Goal: Task Accomplishment & Management: Manage account settings

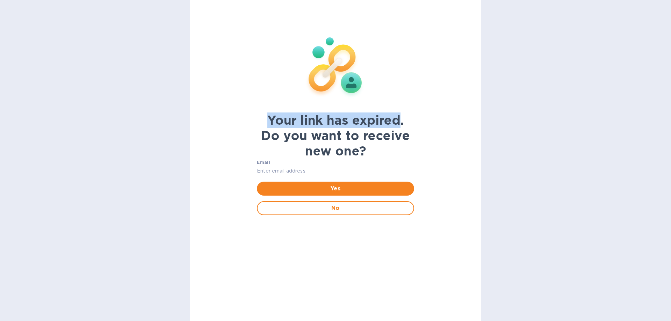
drag, startPoint x: 269, startPoint y: 123, endPoint x: 401, endPoint y: 125, distance: 131.4
click at [401, 125] on b "Your link has expired. Do you want to receive new one?" at bounding box center [335, 136] width 149 height 46
click at [402, 125] on b "Your link has expired. Do you want to receive new one?" at bounding box center [335, 136] width 149 height 46
drag, startPoint x: 401, startPoint y: 122, endPoint x: 248, endPoint y: 123, distance: 153.1
click at [261, 124] on div "Your link has expired. Do you want to receive new one?" at bounding box center [335, 136] width 157 height 46
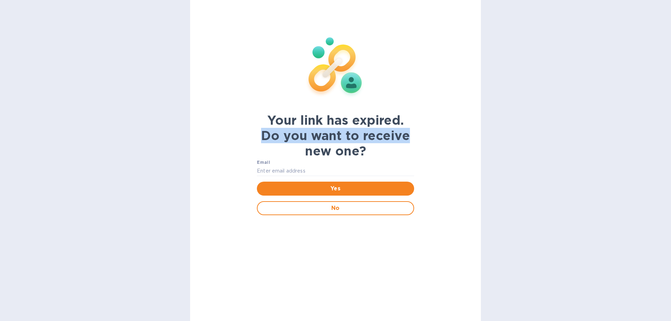
drag, startPoint x: 264, startPoint y: 135, endPoint x: 413, endPoint y: 136, distance: 149.2
click at [413, 136] on div "Your link has expired. Do you want to receive new one?" at bounding box center [335, 136] width 157 height 46
click at [378, 143] on b "Your link has expired. Do you want to receive new one?" at bounding box center [335, 136] width 149 height 46
drag, startPoint x: 369, startPoint y: 147, endPoint x: 253, endPoint y: 120, distance: 119.0
click at [250, 124] on div "Your link has expired. Do you want to receive new one? Email Yes No" at bounding box center [335, 160] width 291 height 321
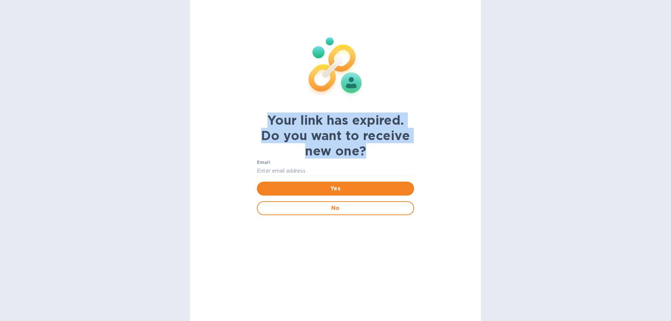
click at [253, 120] on div "Your link has expired. Do you want to receive new one? Email Yes No" at bounding box center [336, 120] width 166 height 209
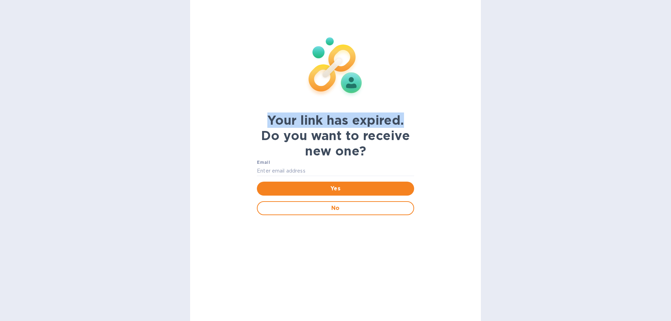
drag, startPoint x: 264, startPoint y: 119, endPoint x: 418, endPoint y: 123, distance: 154.2
click at [418, 123] on div "Your link has expired. Do you want to receive new one? Email Yes No" at bounding box center [336, 120] width 166 height 209
drag, startPoint x: 413, startPoint y: 122, endPoint x: 251, endPoint y: 122, distance: 161.5
click at [251, 122] on div "Your link has expired. Do you want to receive new one? Email Yes No" at bounding box center [335, 160] width 291 height 321
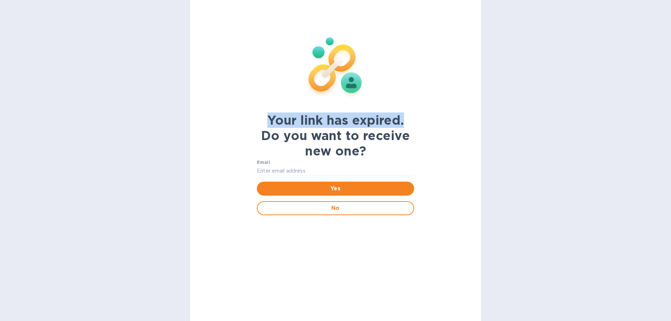
click at [253, 124] on div "Your link has expired. Do you want to receive new one? Email Yes No" at bounding box center [336, 120] width 166 height 209
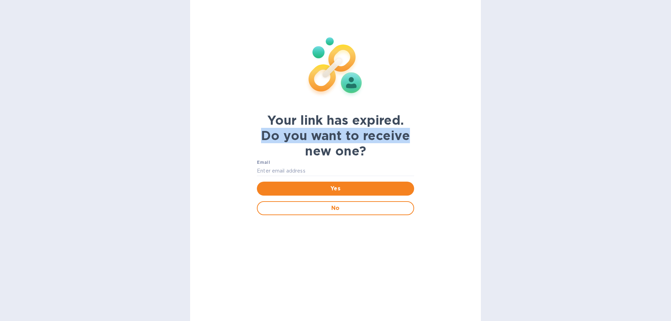
drag, startPoint x: 260, startPoint y: 134, endPoint x: 376, endPoint y: 163, distance: 120.4
click at [436, 134] on div "Your link has expired. Do you want to receive new one? Email Yes No" at bounding box center [335, 160] width 291 height 321
drag, startPoint x: 376, startPoint y: 163, endPoint x: 371, endPoint y: 157, distance: 7.7
click at [376, 163] on div "Email" at bounding box center [335, 168] width 157 height 18
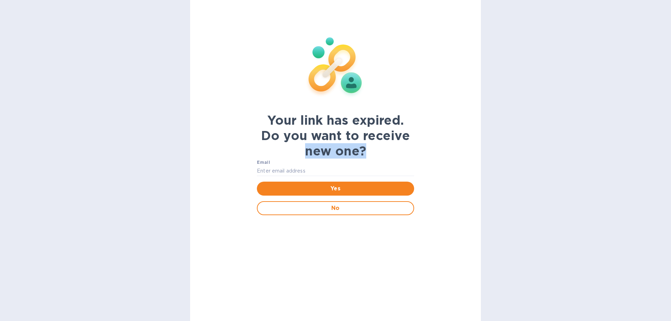
drag, startPoint x: 370, startPoint y: 152, endPoint x: 291, endPoint y: 152, distance: 79.0
click at [291, 152] on div "Your link has expired. Do you want to receive new one?" at bounding box center [335, 136] width 157 height 46
click at [377, 150] on div "Your link has expired. Do you want to receive new one?" at bounding box center [335, 136] width 157 height 46
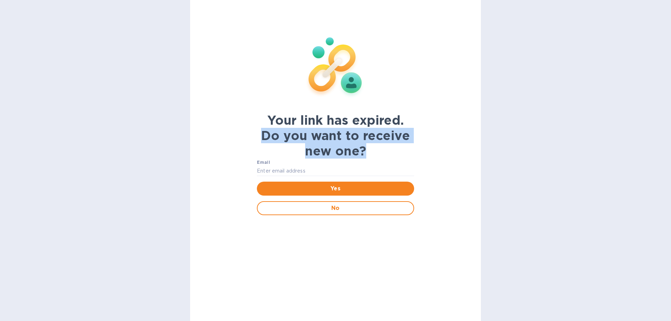
drag, startPoint x: 373, startPoint y: 150, endPoint x: 258, endPoint y: 137, distance: 116.4
click at [258, 137] on div "Your link has expired. Do you want to receive new one?" at bounding box center [335, 136] width 157 height 46
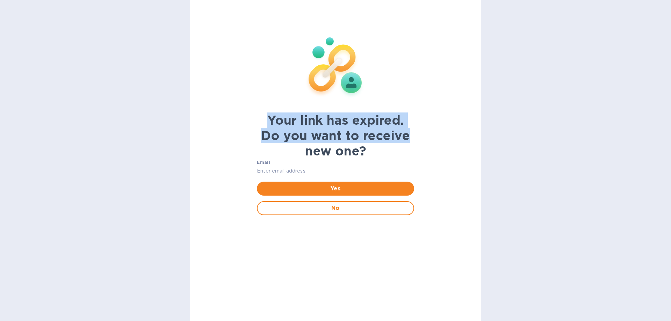
drag, startPoint x: 267, startPoint y: 122, endPoint x: 416, endPoint y: 144, distance: 151.2
click at [446, 141] on div "Your link has expired. Do you want to receive new one? Email Yes No" at bounding box center [335, 160] width 291 height 321
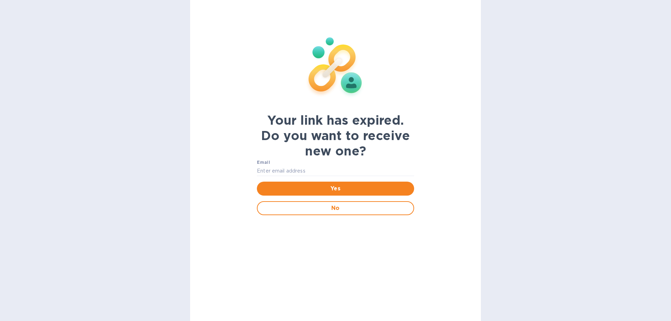
click at [416, 144] on div "Your link has expired. Do you want to receive new one? Email Yes No" at bounding box center [336, 120] width 166 height 209
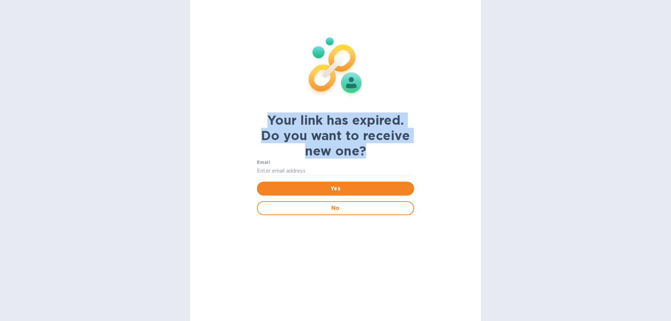
drag, startPoint x: 382, startPoint y: 151, endPoint x: 262, endPoint y: 122, distance: 123.5
click at [262, 122] on div "Your link has expired. Do you want to receive new one?" at bounding box center [335, 136] width 157 height 46
click at [410, 146] on div "Your link has expired. Do you want to receive new one?" at bounding box center [335, 136] width 157 height 46
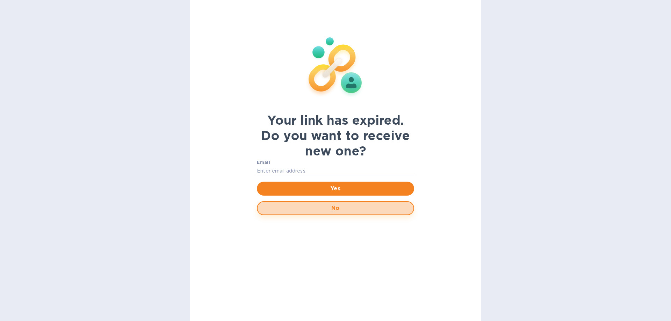
click at [353, 210] on span "No" at bounding box center [335, 208] width 145 height 8
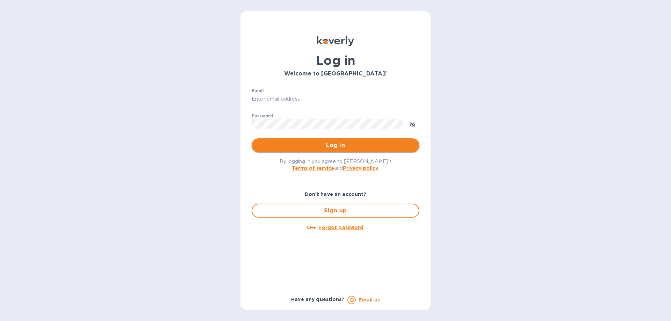
type input "finance@limcologistics.com"
click at [305, 140] on button "Log in" at bounding box center [336, 145] width 168 height 14
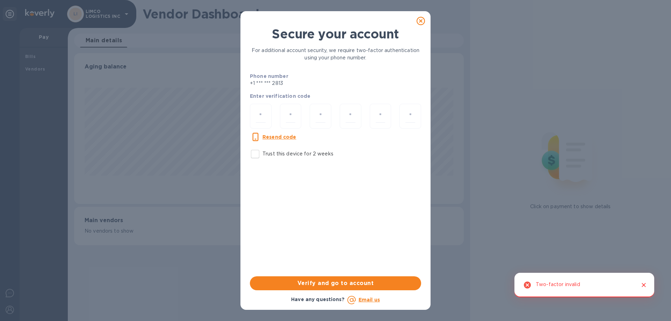
scroll to position [151, 389]
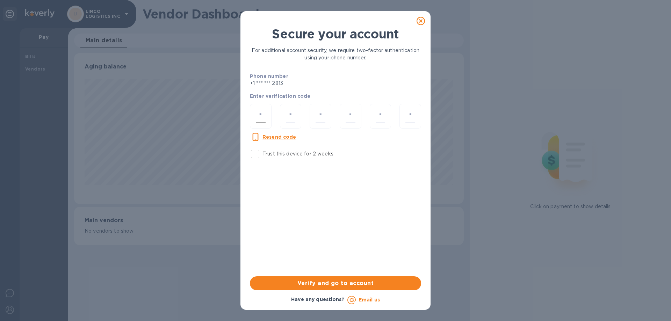
click at [263, 120] on input "number" at bounding box center [261, 116] width 10 height 13
type input "6"
type input "9"
type input "3"
type input "0"
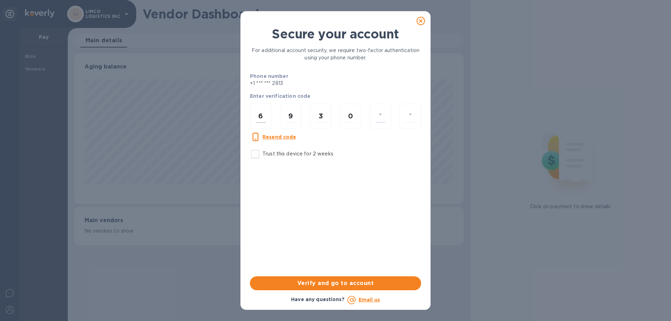
type input "8"
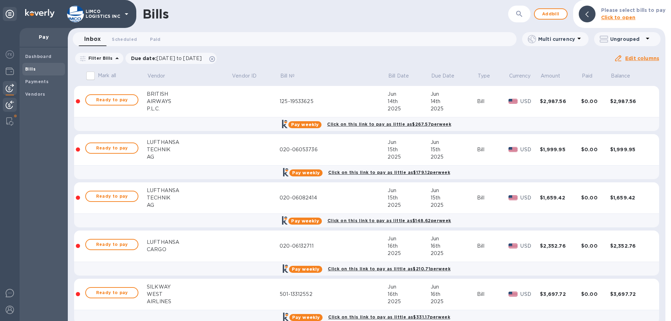
click at [3, 104] on div at bounding box center [10, 105] width 14 height 15
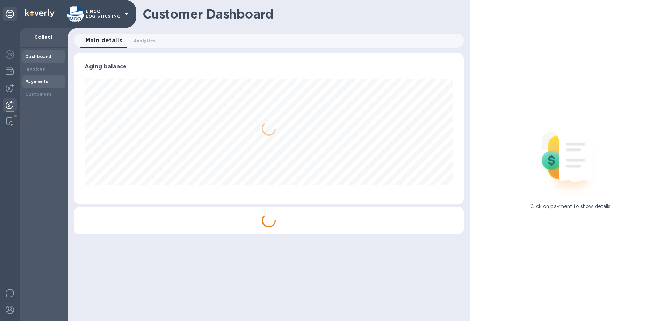
scroll to position [151, 389]
click at [35, 72] on div "Invoices" at bounding box center [43, 69] width 37 height 7
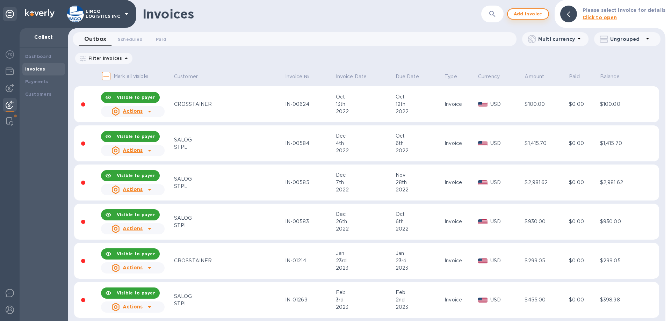
click at [538, 15] on span "Add invoice" at bounding box center [527, 14] width 29 height 8
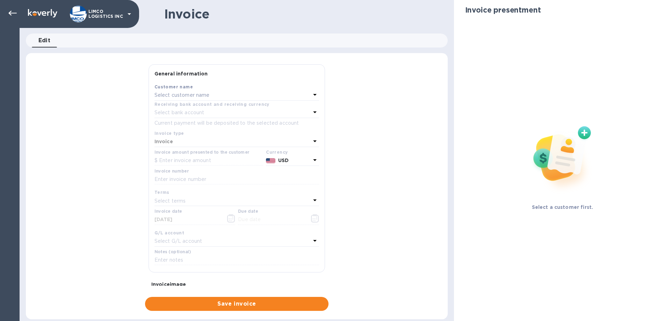
click at [203, 97] on p "Select customer name" at bounding box center [181, 95] width 55 height 7
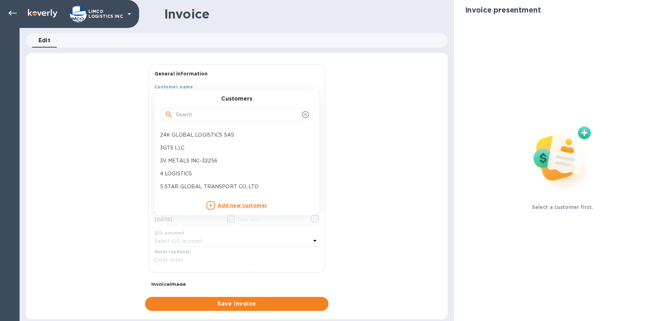
click at [362, 79] on div "General information Save Customer name Select customer name Customers 24K GLOBA…" at bounding box center [237, 187] width 422 height 247
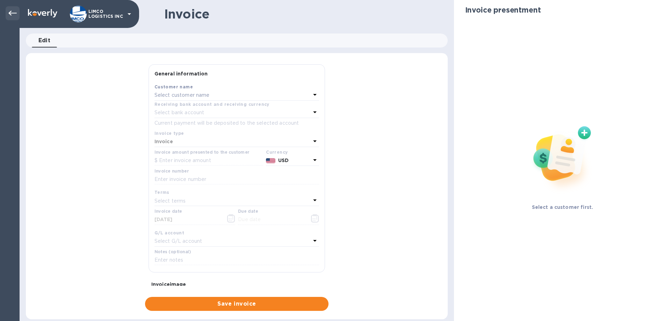
click at [11, 12] on icon at bounding box center [12, 13] width 8 height 8
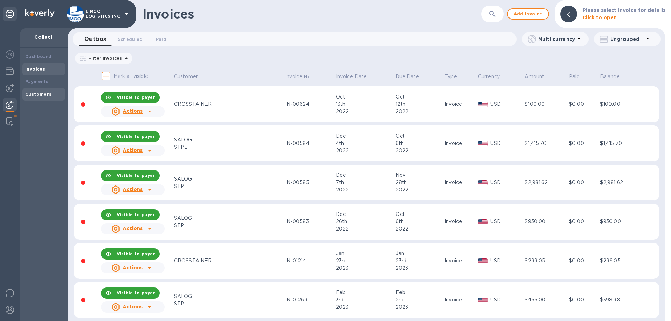
click at [34, 92] on b "Customers" at bounding box center [38, 94] width 27 height 5
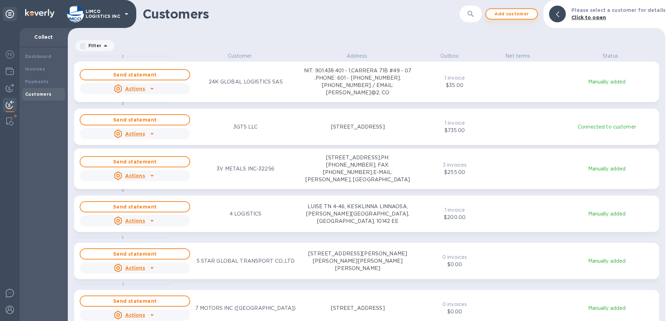
scroll to position [264, 595]
click at [517, 15] on span "Add customer" at bounding box center [512, 14] width 40 height 8
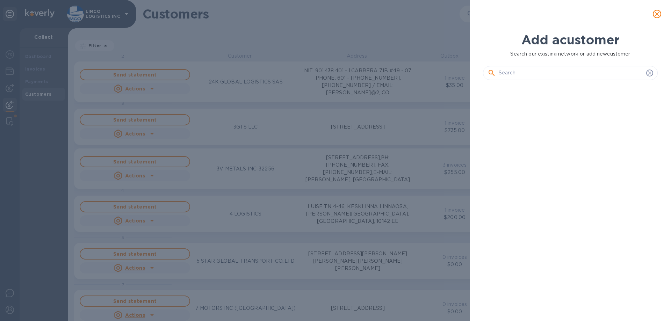
scroll to position [212, 178]
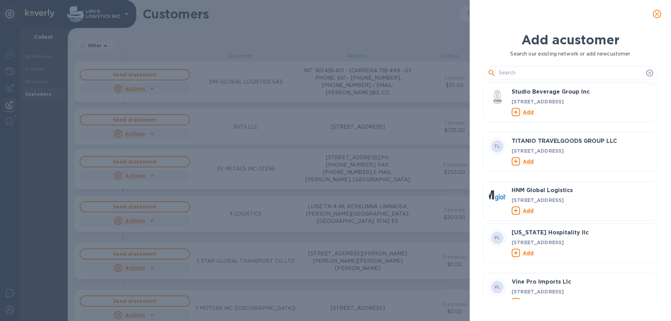
click at [550, 75] on input "text" at bounding box center [571, 73] width 145 height 10
paste input "LEEAGRA, INC."
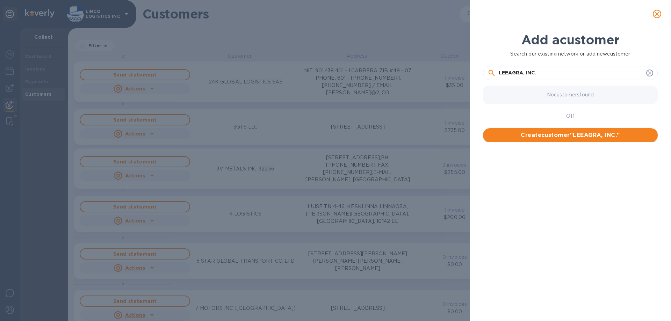
type input "LEEAGRA, INC."
click at [562, 139] on button "Create customer " LEEAGRA, INC. "" at bounding box center [570, 135] width 175 height 14
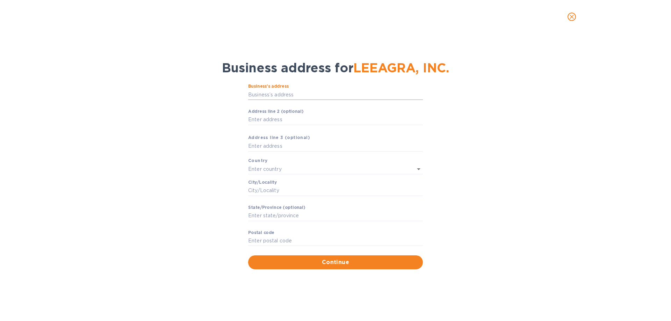
click at [292, 94] on input "Business’s аddress" at bounding box center [335, 94] width 175 height 10
click at [284, 94] on input "Business’s аddress" at bounding box center [335, 94] width 175 height 10
paste input "text"
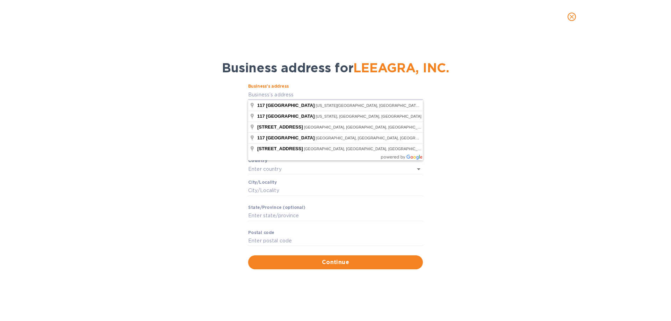
type input "117 Northeast 70th Street"
type input "United States"
type input "Miami"
type input "FL"
type input "33138"
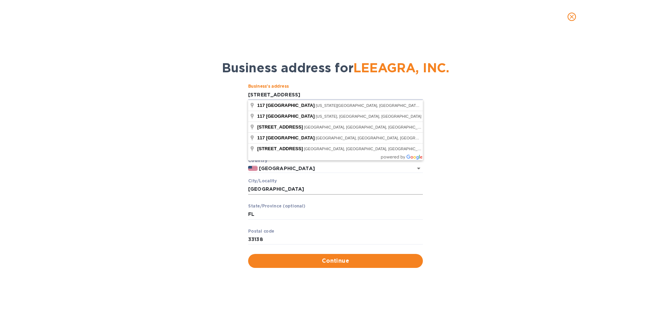
type input "117 Northeast 70th Street"
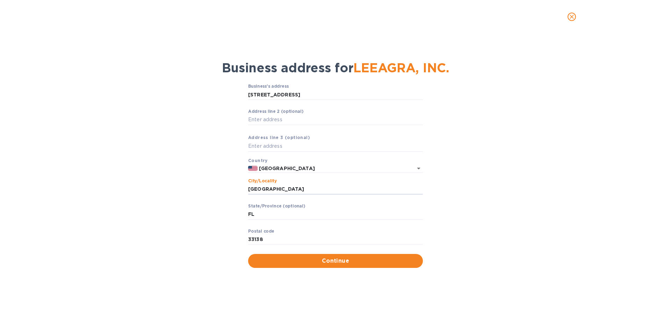
drag, startPoint x: 373, startPoint y: 189, endPoint x: 444, endPoint y: 187, distance: 71.3
click at [375, 189] on input "Miami" at bounding box center [335, 189] width 175 height 10
drag, startPoint x: 273, startPoint y: 188, endPoint x: 230, endPoint y: 189, distance: 43.0
click at [230, 189] on div "Business’s аddress 117 Northeast 70th Street ​ Аddress line 2 (optional) ​ Аddr…" at bounding box center [335, 176] width 653 height 192
type input "lubbock"
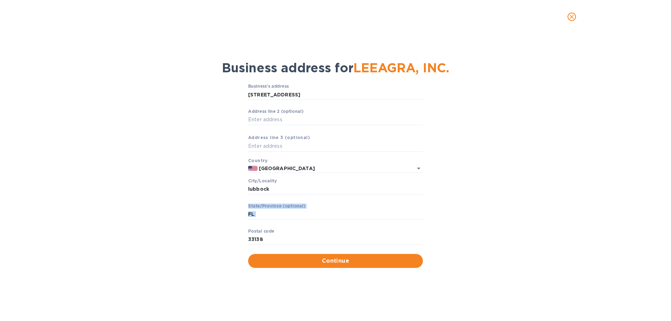
drag, startPoint x: 241, startPoint y: 214, endPoint x: 214, endPoint y: 213, distance: 27.3
click at [214, 213] on div "Business’s аddress 117 Northeast 70th Street ​ Аddress line 2 (optional) ​ Аddr…" at bounding box center [335, 176] width 653 height 192
click at [245, 211] on div "Business’s аddress 117 Northeast 70th Street ​ Аddress line 2 (optional) ​ Аddr…" at bounding box center [335, 176] width 653 height 192
drag, startPoint x: 255, startPoint y: 212, endPoint x: 247, endPoint y: 212, distance: 8.0
click at [247, 212] on div "Business’s аddress 117 Northeast 70th Street ​ Аddress line 2 (optional) ​ Аddr…" at bounding box center [335, 176] width 653 height 192
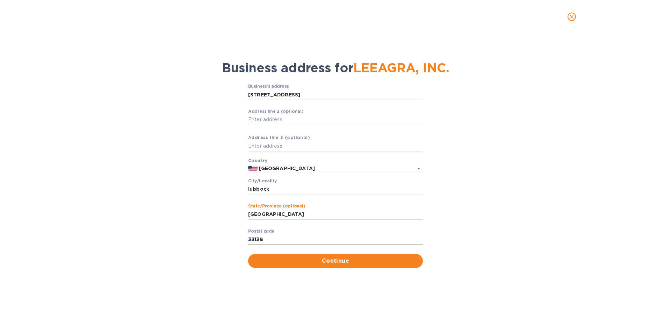
type input "TX"
click at [281, 239] on input "33138" at bounding box center [335, 240] width 175 height 10
drag, startPoint x: 281, startPoint y: 239, endPoint x: 223, endPoint y: 240, distance: 58.4
click at [224, 240] on div "Business’s аddress 117 Northeast 70th Street ​ Аddress line 2 (optional) ​ Аddr…" at bounding box center [335, 176] width 653 height 192
type input "79404"
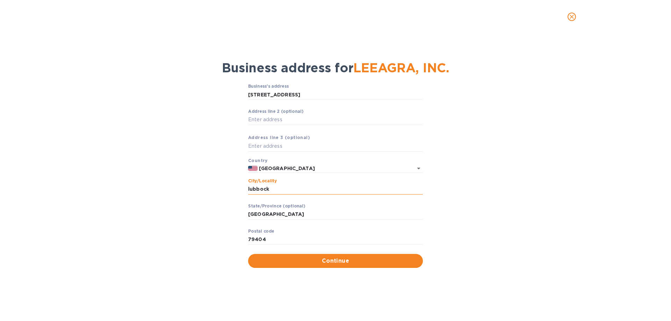
click at [249, 192] on input "lubbock" at bounding box center [335, 189] width 175 height 10
type input "Lubbock"
click at [310, 263] on span "Continue" at bounding box center [336, 261] width 164 height 8
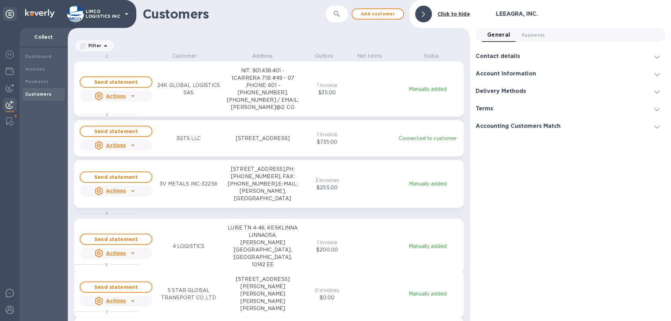
scroll to position [264, 399]
click at [33, 70] on b "Invoices" at bounding box center [35, 68] width 20 height 5
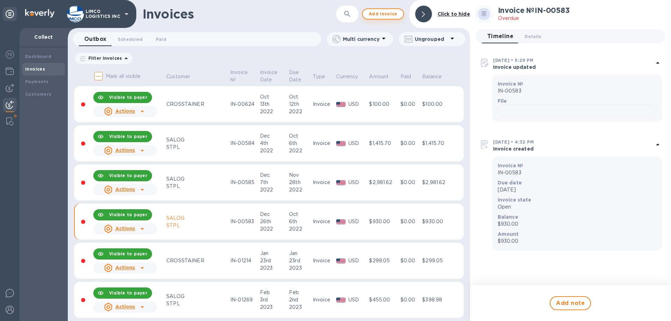
click at [380, 15] on span "Add invoice" at bounding box center [382, 14] width 29 height 8
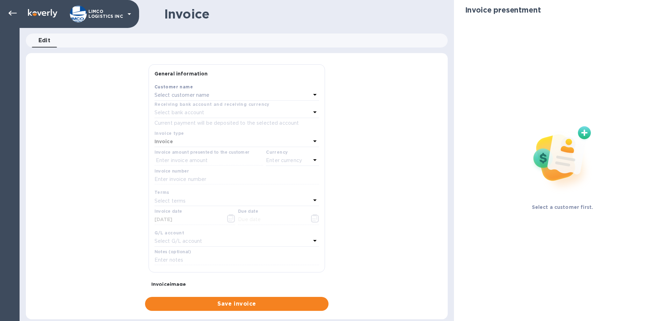
click at [206, 94] on p "Select customer name" at bounding box center [181, 95] width 55 height 7
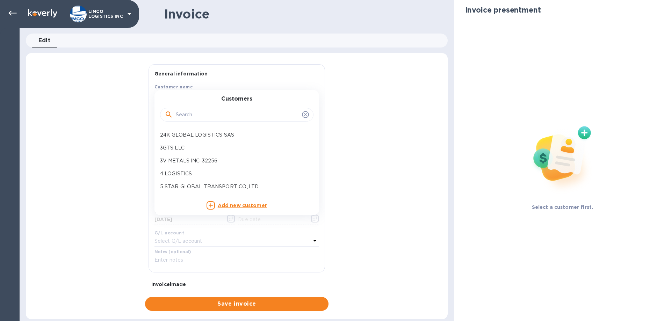
click at [202, 110] on input "text" at bounding box center [237, 115] width 123 height 10
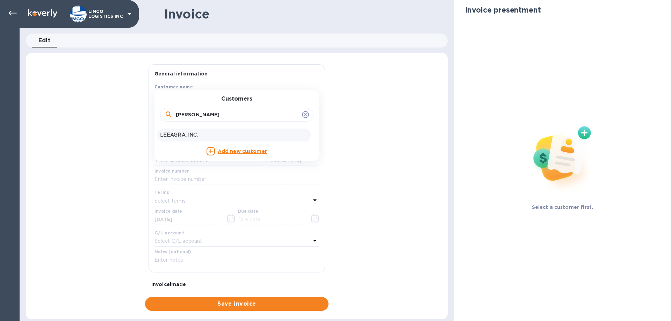
type input "lee"
click at [199, 135] on p "LEEAGRA, INC." at bounding box center [234, 134] width 148 height 7
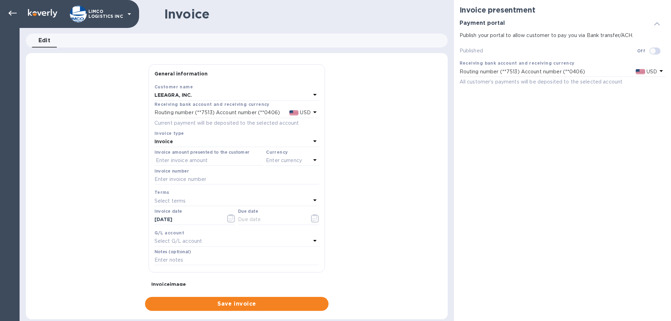
click at [226, 110] on p "Routing number (**7513) Account number (**0406)" at bounding box center [216, 112] width 125 height 7
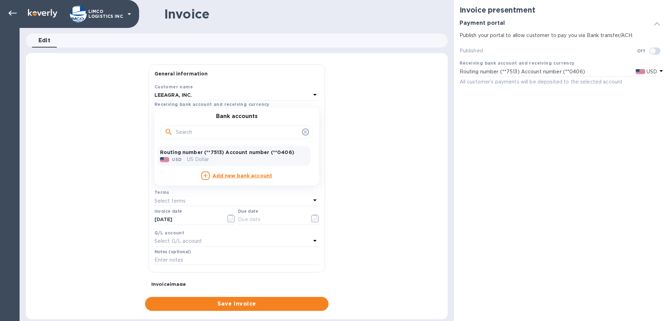
click at [96, 81] on div "General information Save Customer name LEEAGRA, INC. Receiving bank account and…" at bounding box center [237, 187] width 422 height 247
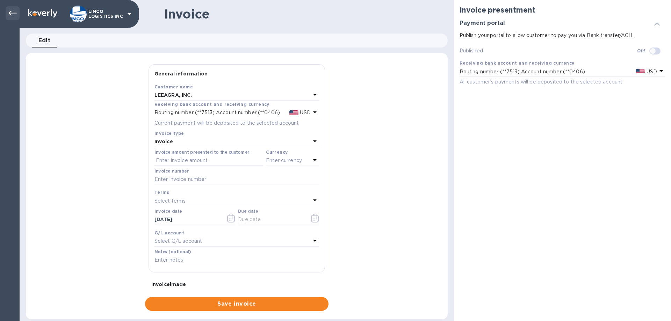
click at [10, 13] on icon at bounding box center [12, 13] width 8 height 8
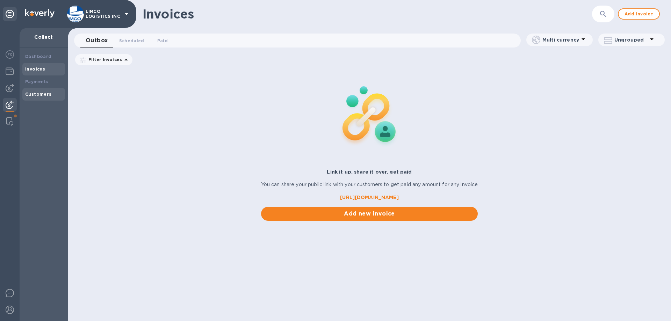
click at [34, 94] on b "Customers" at bounding box center [38, 94] width 27 height 5
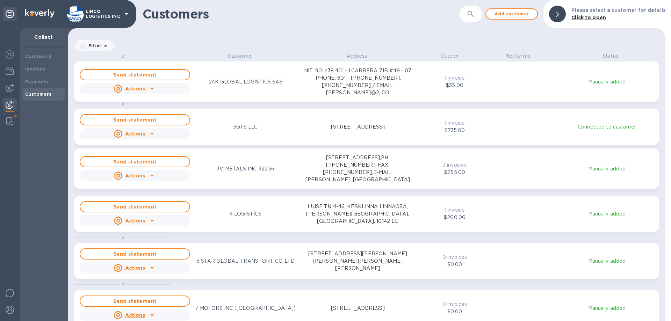
scroll to position [264, 595]
click at [506, 14] on span "Add customer" at bounding box center [512, 14] width 40 height 8
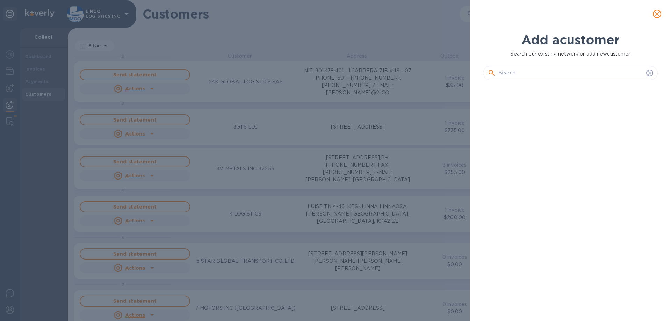
scroll to position [212, 178]
drag, startPoint x: 655, startPoint y: 15, endPoint x: 485, endPoint y: 26, distance: 170.2
click at [652, 15] on button "close" at bounding box center [657, 14] width 17 height 17
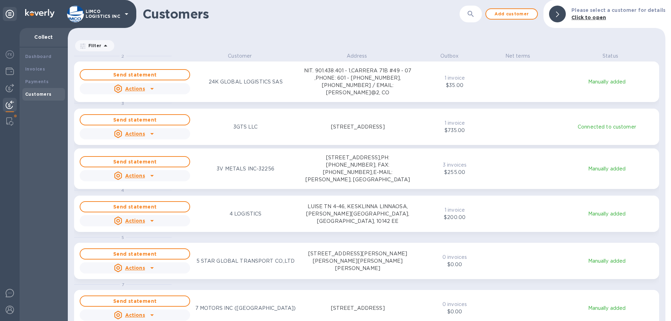
click at [471, 14] on icon "button" at bounding box center [471, 14] width 8 height 8
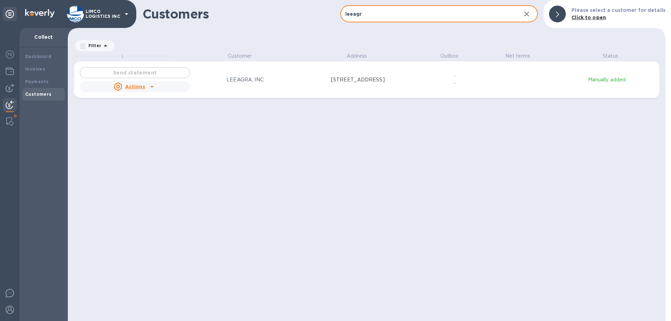
scroll to position [264, 595]
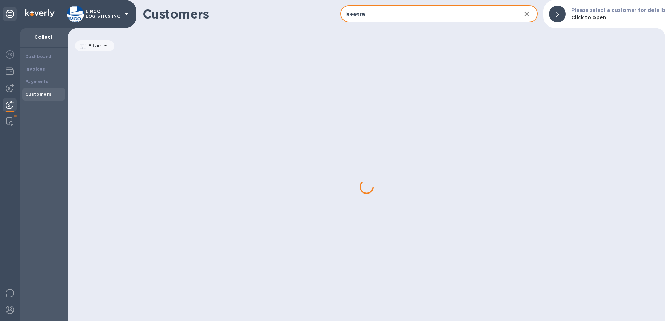
type input "leeagra"
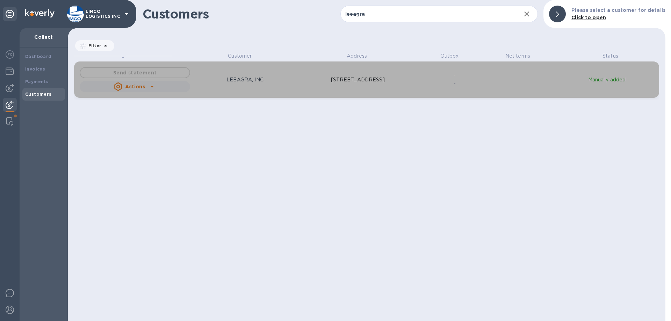
click at [141, 85] on u "Actions" at bounding box center [135, 87] width 20 height 6
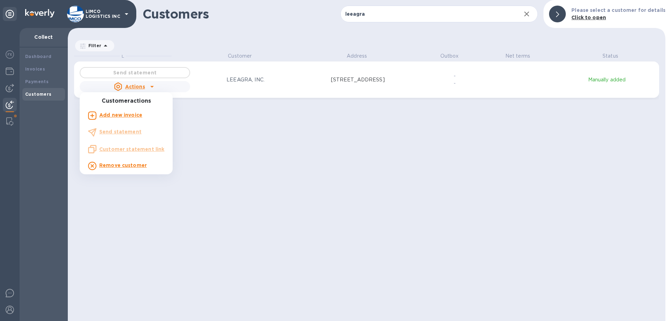
click at [183, 89] on div at bounding box center [335, 160] width 671 height 321
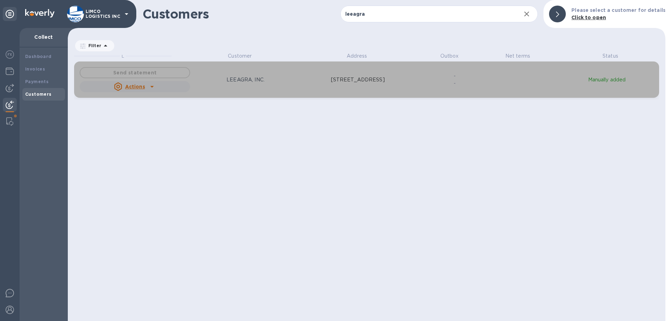
click at [249, 73] on div "Send statement Actions LEEAGRA, INC. 117 Northeast 70th Street, Lubbock, TX 794…" at bounding box center [246, 80] width 336 height 28
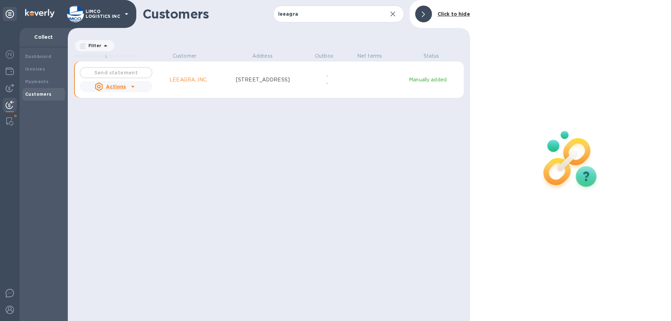
scroll to position [264, 399]
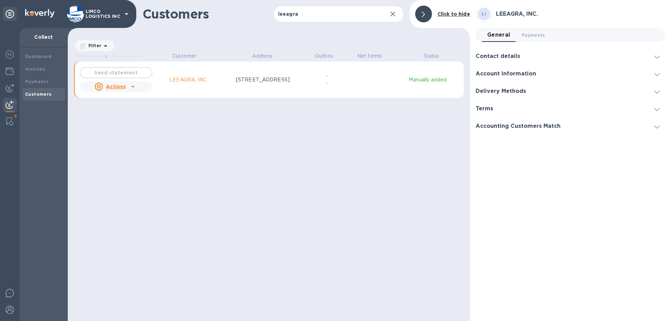
click at [510, 75] on h3 "Account Information" at bounding box center [506, 74] width 60 height 7
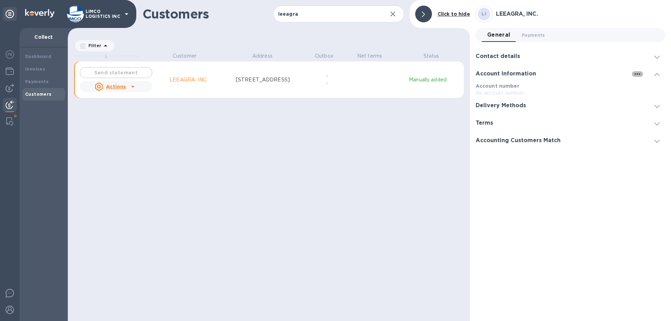
click at [635, 74] on icon "button" at bounding box center [638, 73] width 6 height 1
click at [646, 92] on p "Edit" at bounding box center [645, 88] width 11 height 7
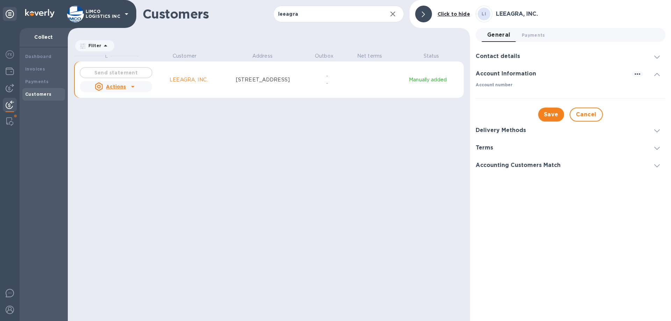
click at [497, 129] on h3 "Delivery Methods" at bounding box center [501, 130] width 50 height 7
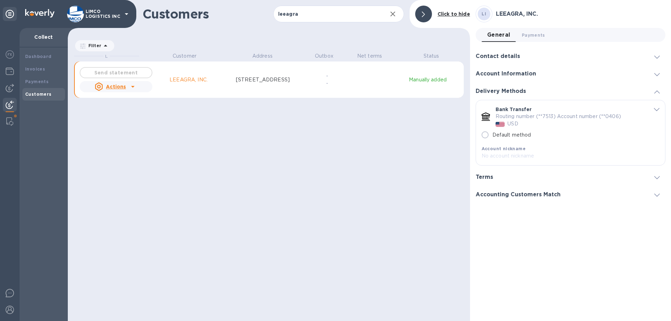
click at [507, 54] on h3 "Contact details" at bounding box center [498, 56] width 44 height 7
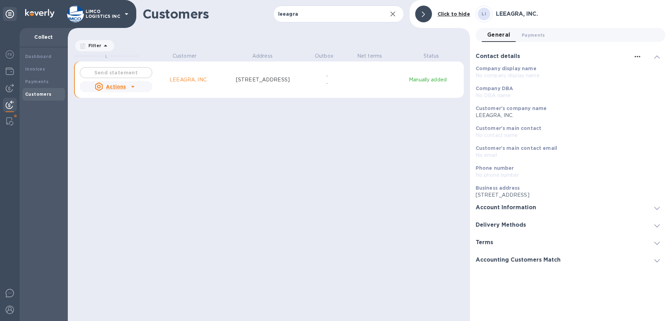
click at [635, 56] on icon "button" at bounding box center [638, 56] width 6 height 1
click at [645, 71] on p "Edit" at bounding box center [645, 70] width 11 height 7
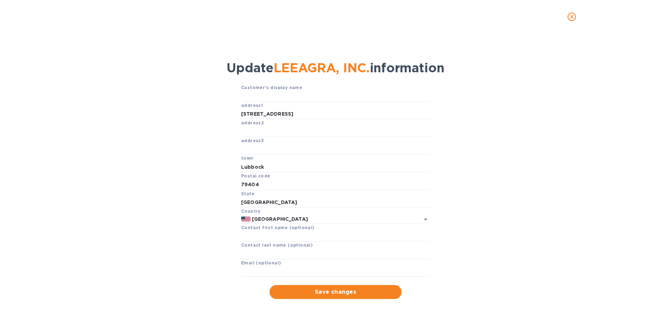
click at [257, 266] on div "Email (optional)" at bounding box center [335, 268] width 189 height 18
click at [256, 271] on input "text" at bounding box center [335, 272] width 189 height 10
paste input "lynn@leeagra.com"
click at [320, 296] on span "Save changes" at bounding box center [335, 292] width 121 height 8
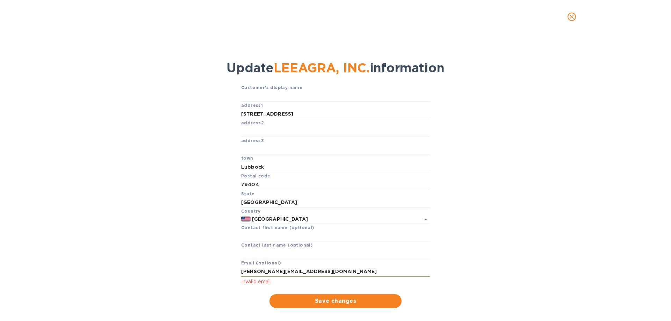
click at [296, 273] on input "lynn@leeagra.com" at bounding box center [335, 272] width 189 height 10
type input "lynn@leeagra.com"
click at [314, 297] on button "Save changes" at bounding box center [335, 301] width 132 height 14
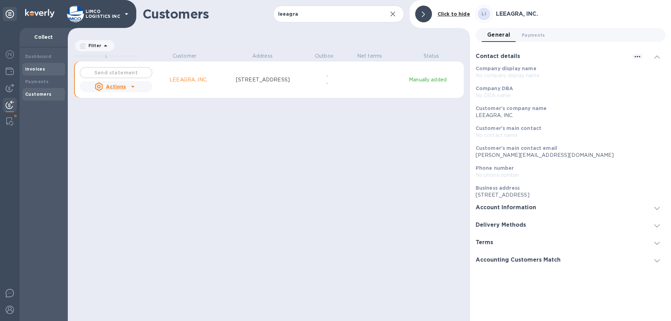
click at [35, 70] on b "Invoices" at bounding box center [35, 68] width 20 height 5
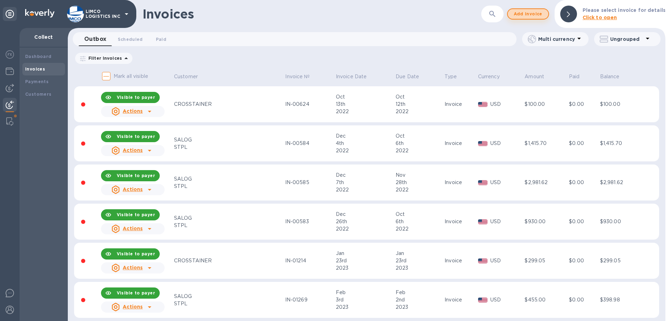
click at [526, 18] on span "Add invoice" at bounding box center [527, 14] width 29 height 8
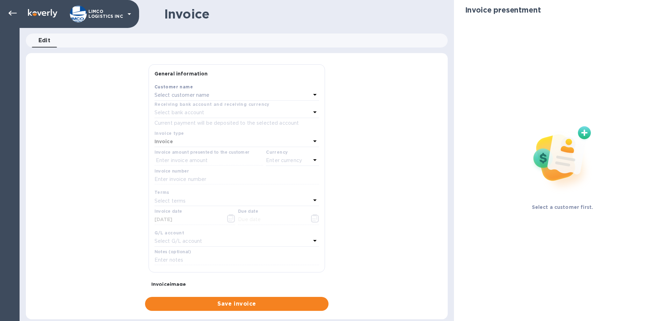
click at [227, 91] on div "Select customer name" at bounding box center [232, 96] width 156 height 10
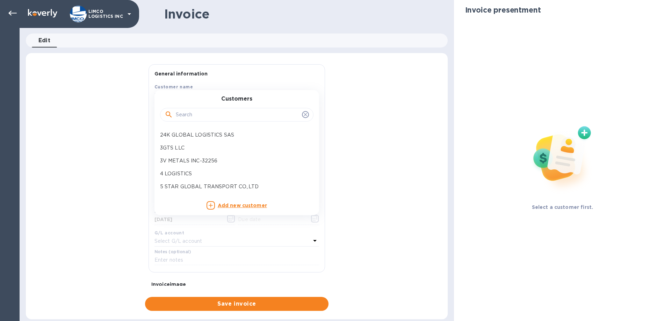
click at [206, 113] on input "text" at bounding box center [237, 115] width 123 height 10
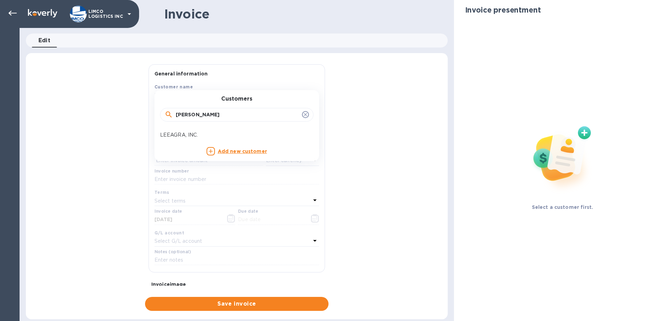
type input "lee"
click at [202, 138] on p "LEEAGRA, INC." at bounding box center [234, 134] width 148 height 7
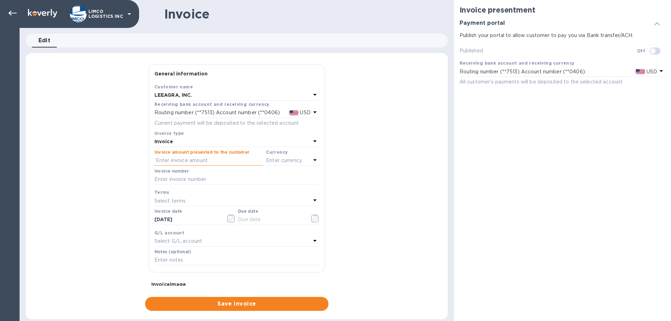
click at [206, 161] on input "text" at bounding box center [208, 161] width 109 height 10
click at [165, 160] on input "text" at bounding box center [208, 161] width 109 height 10
type input "11,943.75"
click at [282, 161] on p "Enter currency" at bounding box center [284, 160] width 36 height 7
click at [208, 180] on div "USD" at bounding box center [224, 178] width 57 height 10
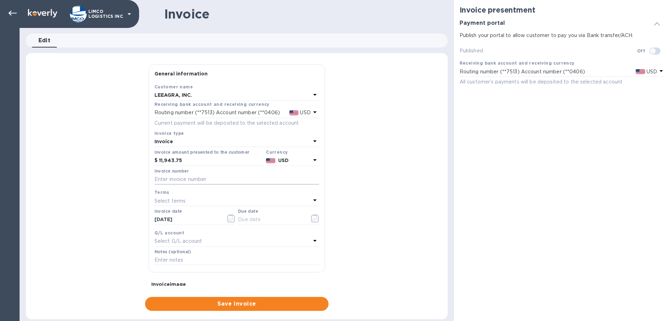
click at [173, 184] on input "text" at bounding box center [236, 179] width 165 height 10
paste input "MIAE17718"
type input "MIAE17718"
click at [250, 216] on input "text" at bounding box center [271, 220] width 66 height 10
click at [315, 219] on icon "button" at bounding box center [315, 218] width 8 height 8
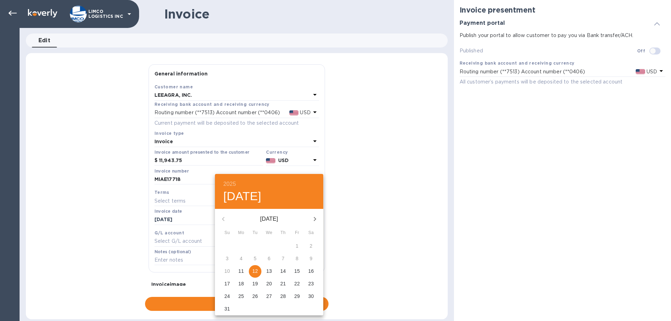
click at [256, 268] on p "12" at bounding box center [255, 271] width 6 height 7
type input "08/12/2025"
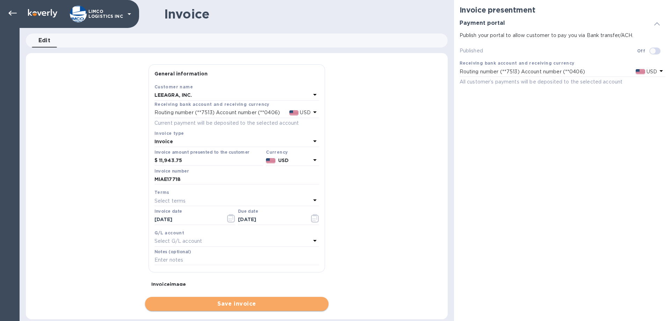
click at [211, 307] on span "Save invoice" at bounding box center [237, 304] width 172 height 8
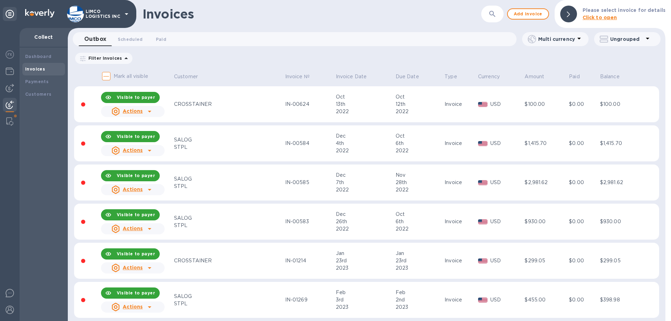
drag, startPoint x: 496, startPoint y: 14, endPoint x: 460, endPoint y: 37, distance: 43.0
click at [495, 14] on icon "button" at bounding box center [492, 14] width 6 height 6
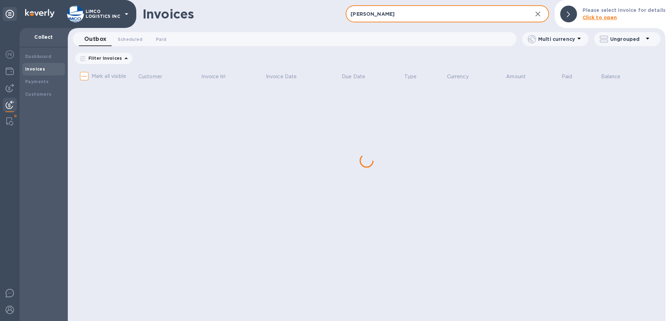
type input "lee"
click at [397, 33] on div "Outbox 0 Scheduled 0 Paid 0" at bounding box center [298, 39] width 438 height 14
checkbox input "true"
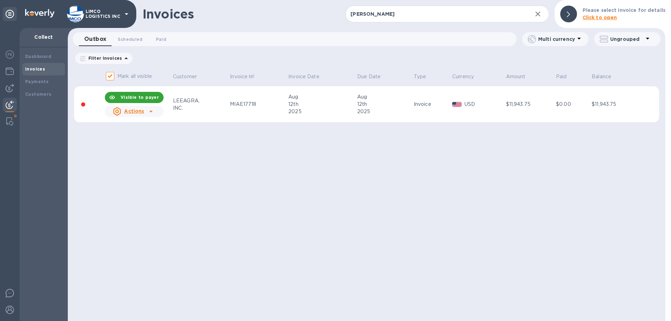
click at [146, 110] on div at bounding box center [150, 111] width 11 height 11
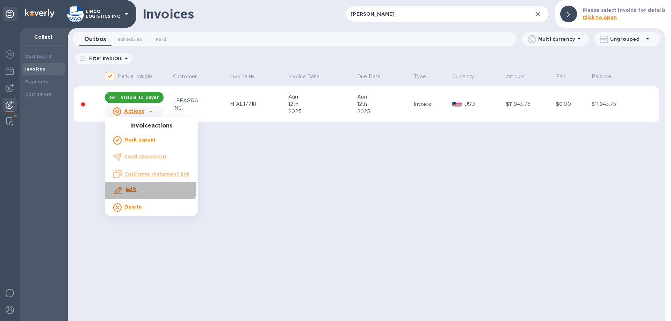
click at [131, 187] on b "Edit" at bounding box center [131, 190] width 11 height 6
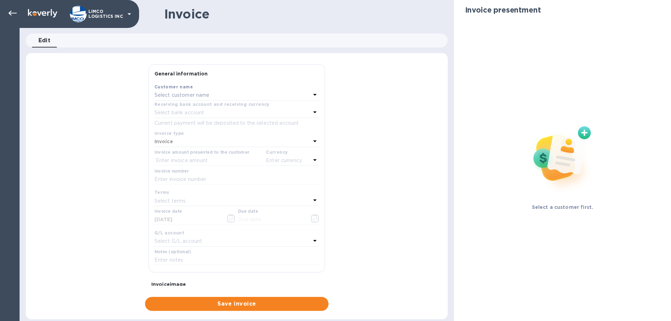
type input "08/12/2025"
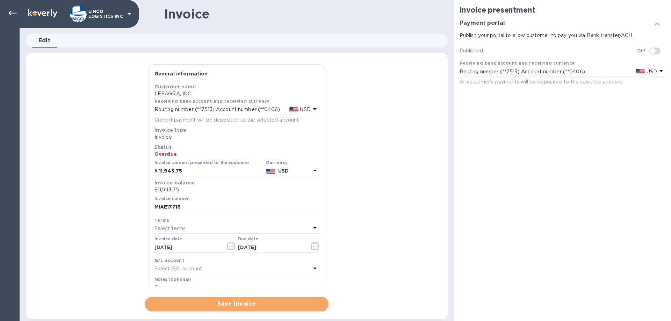
click at [225, 307] on span "Save invoice" at bounding box center [237, 304] width 172 height 8
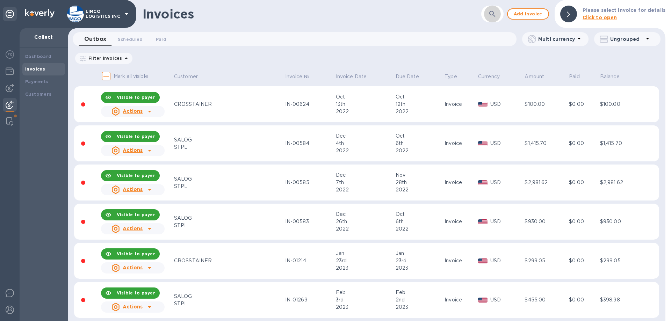
click at [492, 13] on icon "button" at bounding box center [492, 14] width 8 height 8
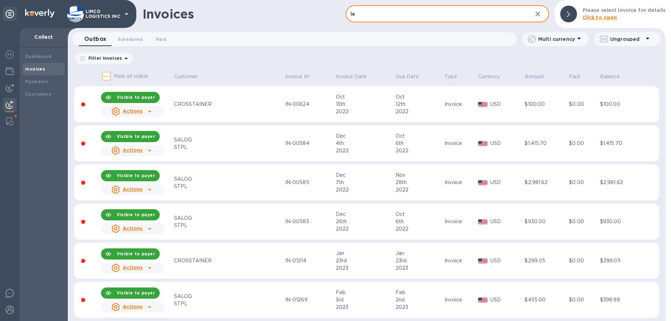
type input "lee"
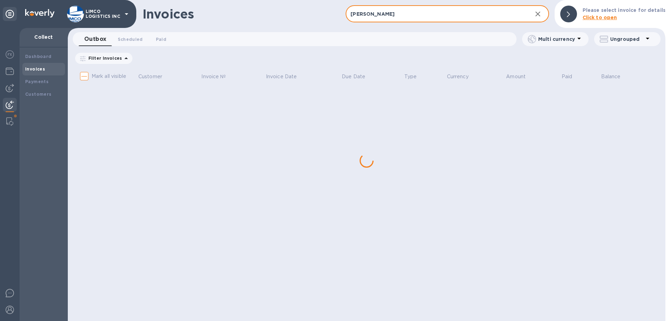
checkbox input "true"
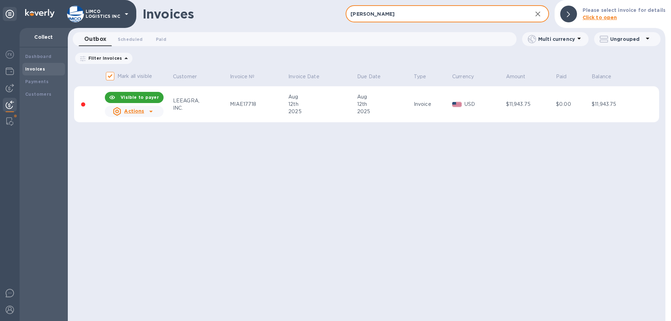
type input "lee"
click at [132, 111] on u "Actions" at bounding box center [134, 111] width 20 height 6
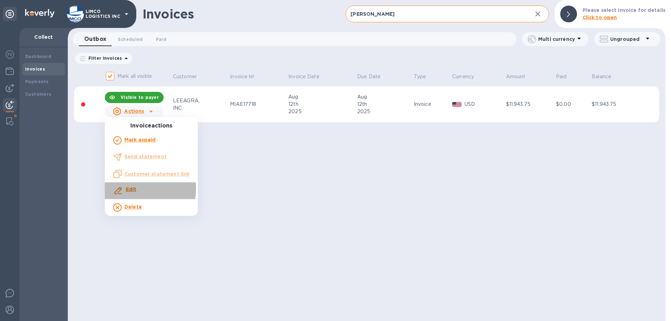
click at [128, 188] on b "Edit" at bounding box center [131, 190] width 11 height 6
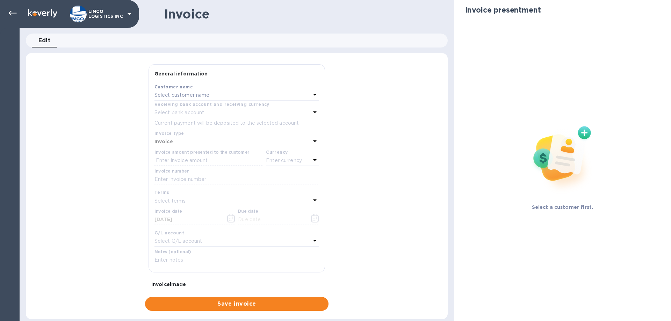
type input "08/12/2025"
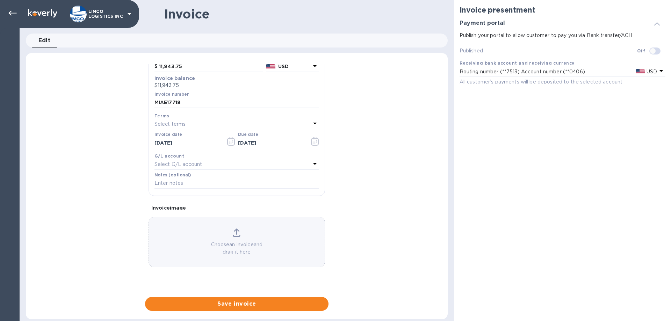
scroll to position [105, 0]
click at [198, 183] on input "text" at bounding box center [236, 183] width 165 height 10
click at [410, 176] on div "General information Save Customer name LEEAGRA, INC. Receiving bank account and…" at bounding box center [237, 187] width 422 height 247
click at [653, 51] on input "checkbox" at bounding box center [653, 51] width 36 height 12
checkbox input "true"
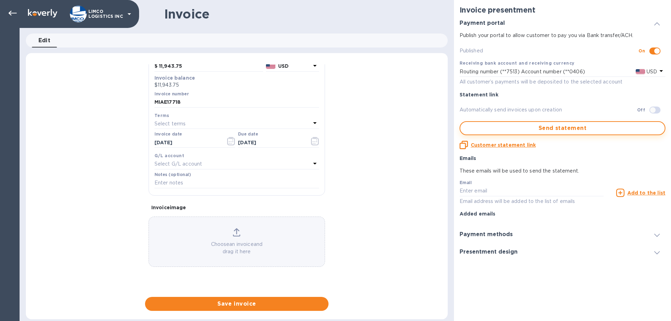
click at [540, 127] on span "Send statement" at bounding box center [562, 128] width 193 height 8
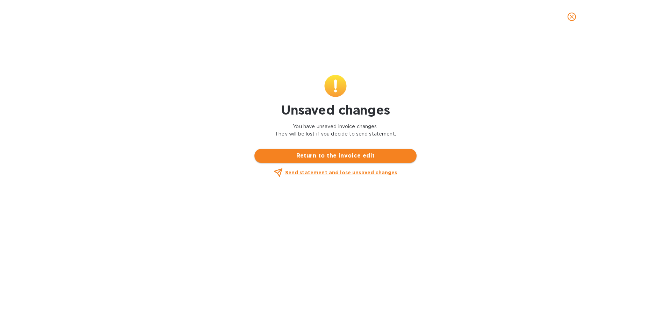
click at [328, 156] on span "Return to the invoice edit" at bounding box center [335, 156] width 151 height 8
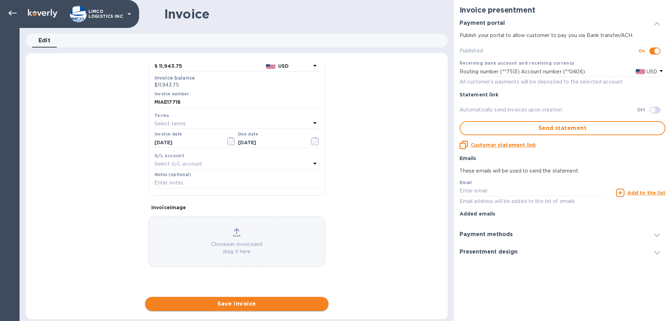
click at [238, 304] on span "Save invoice" at bounding box center [237, 304] width 172 height 8
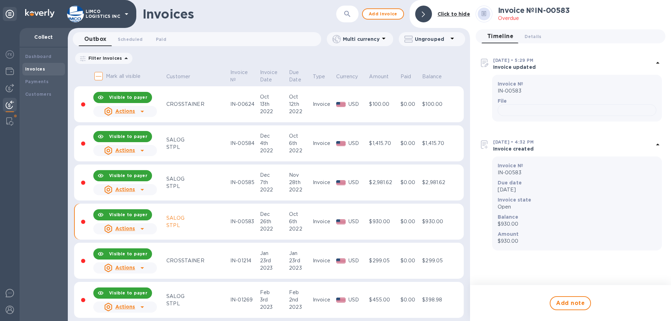
click at [348, 14] on icon "button" at bounding box center [347, 14] width 8 height 8
type input "lee"
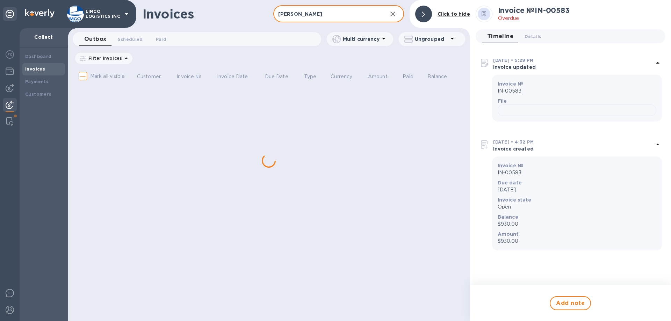
checkbox input "true"
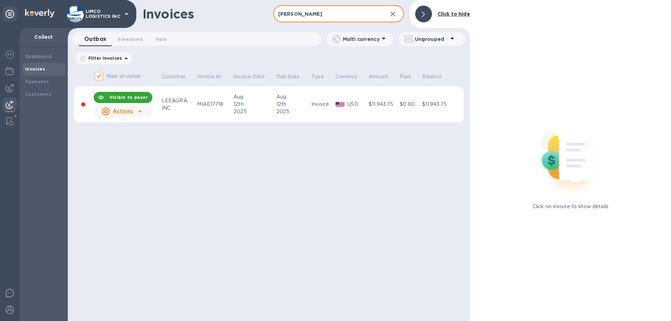
type input "lee"
click at [127, 111] on u "Actions" at bounding box center [123, 111] width 20 height 6
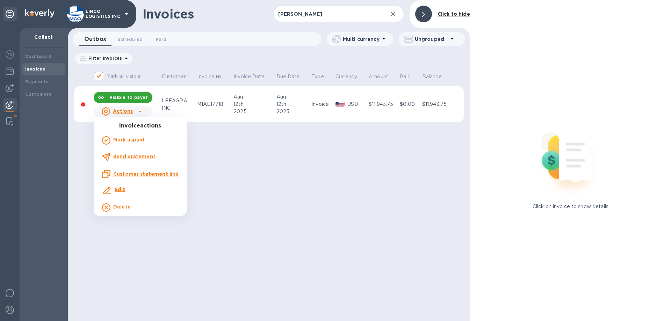
click at [135, 158] on b "Send statement" at bounding box center [134, 157] width 42 height 6
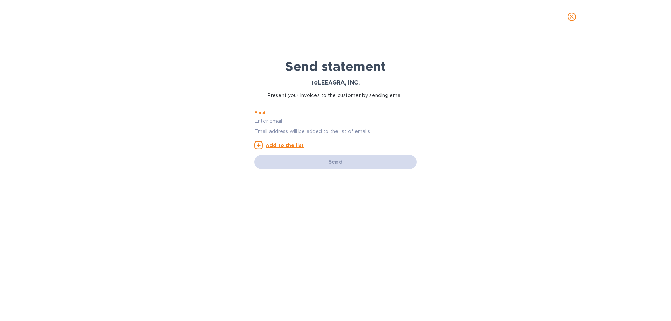
click at [296, 126] on input "text" at bounding box center [335, 121] width 162 height 10
paste input "MIAE17718"
type input "MIAE17718"
drag, startPoint x: 286, startPoint y: 120, endPoint x: 222, endPoint y: 119, distance: 64.0
click at [222, 119] on div "Send statement to LEEAGRA, INC. Present your invoices to the customer by sendin…" at bounding box center [335, 178] width 671 height 288
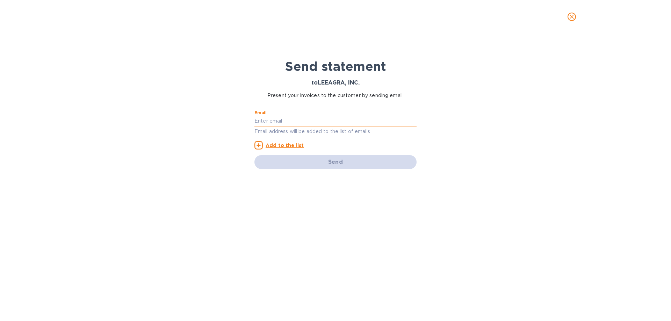
click at [281, 123] on input "text" at bounding box center [335, 121] width 162 height 10
paste input "lynn@leeagra.com"
type input "lynn@leeagra.com"
click at [257, 146] on icon at bounding box center [258, 145] width 8 height 8
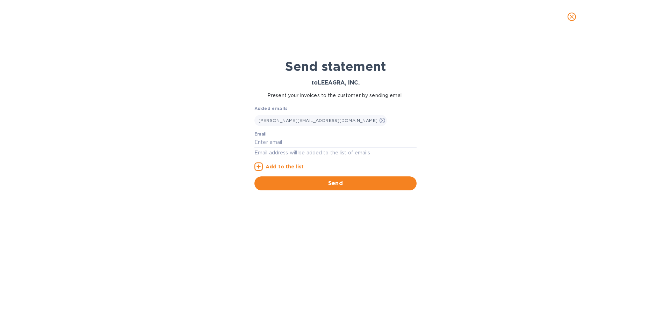
click at [308, 185] on span "Send" at bounding box center [335, 183] width 151 height 8
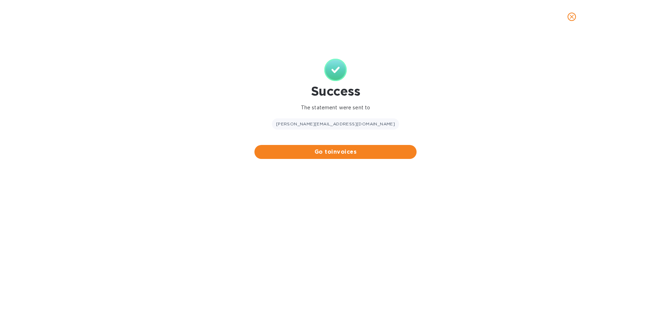
drag, startPoint x: 333, startPoint y: 152, endPoint x: 383, endPoint y: 164, distance: 51.4
click at [334, 152] on span "Go to invoices" at bounding box center [335, 152] width 151 height 8
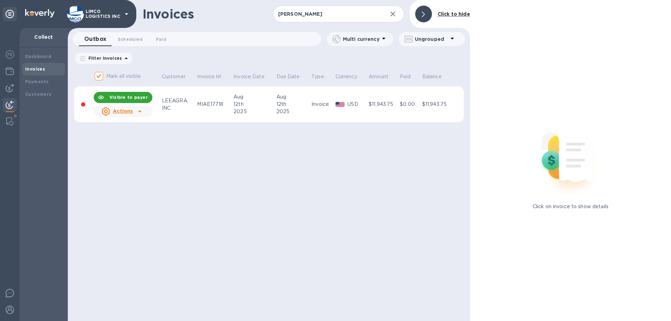
click at [137, 114] on icon at bounding box center [140, 111] width 8 height 8
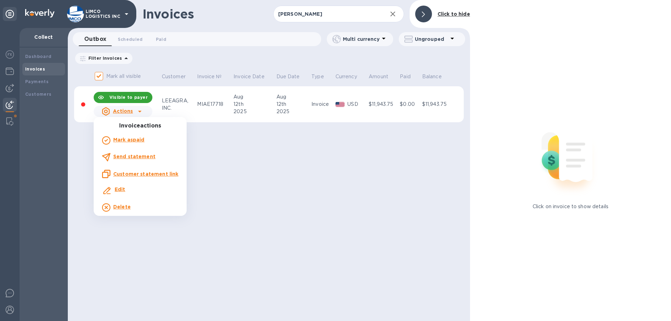
drag, startPoint x: 136, startPoint y: 174, endPoint x: 170, endPoint y: 175, distance: 34.3
click at [136, 174] on u "Customer statement link" at bounding box center [145, 174] width 65 height 6
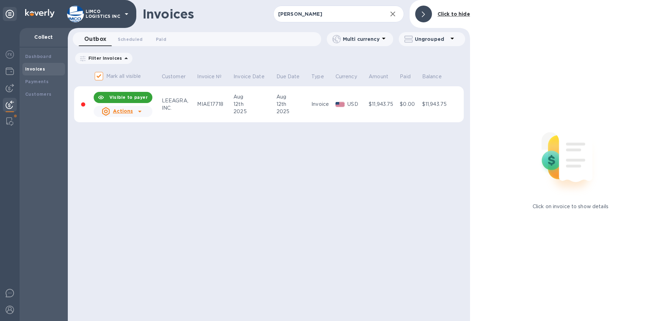
click at [138, 111] on icon at bounding box center [140, 111] width 8 height 8
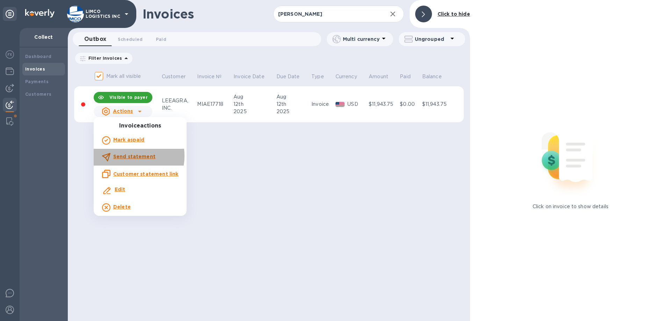
click at [129, 156] on b "Send statement" at bounding box center [134, 157] width 42 height 6
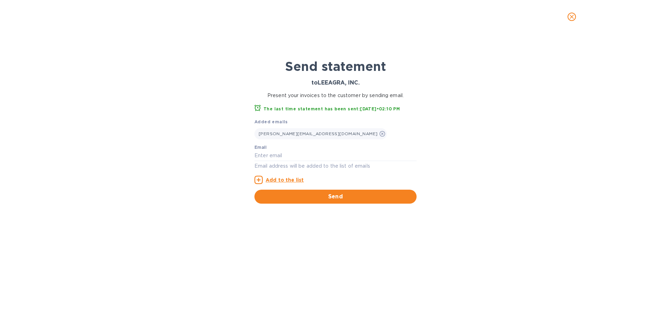
click at [453, 143] on div "Send statement to LEEAGRA, INC. Present your invoices to the customer by sendin…" at bounding box center [335, 178] width 671 height 288
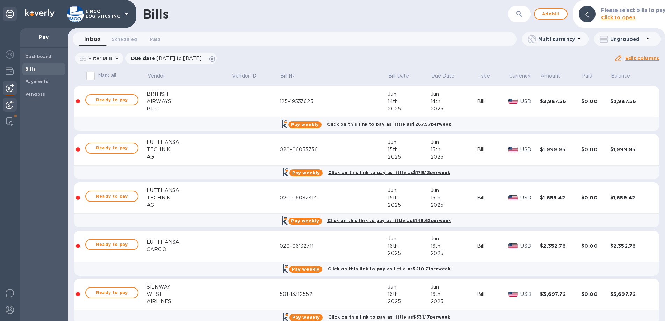
click at [9, 103] on img at bounding box center [10, 105] width 8 height 8
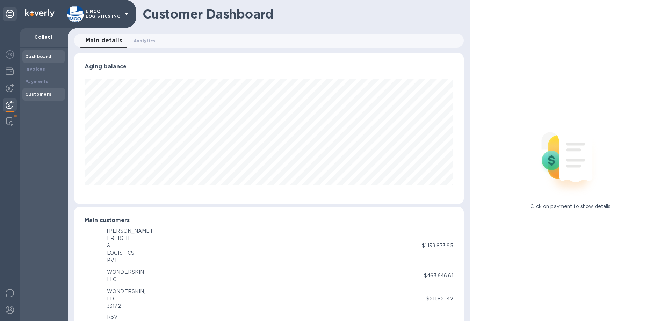
scroll to position [349350, 349114]
click at [34, 95] on b "Customers" at bounding box center [38, 94] width 27 height 5
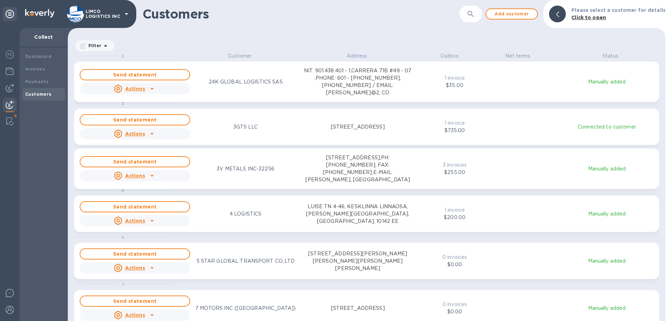
scroll to position [264, 595]
click at [34, 84] on b "Payments" at bounding box center [36, 81] width 23 height 5
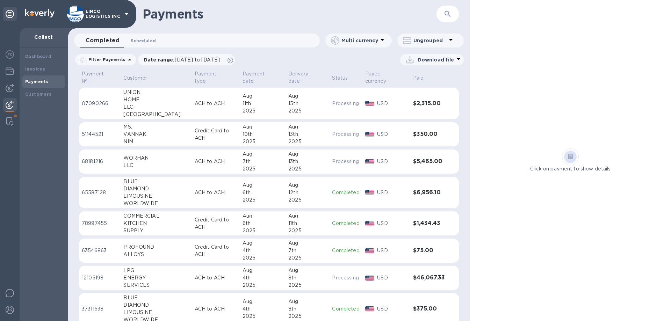
click at [131, 40] on span "Scheduled 0" at bounding box center [143, 40] width 25 height 7
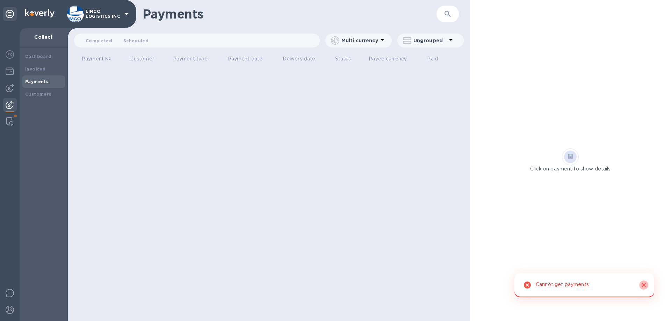
click at [643, 286] on icon "Close" at bounding box center [644, 285] width 4 height 4
